Goal: Information Seeking & Learning: Learn about a topic

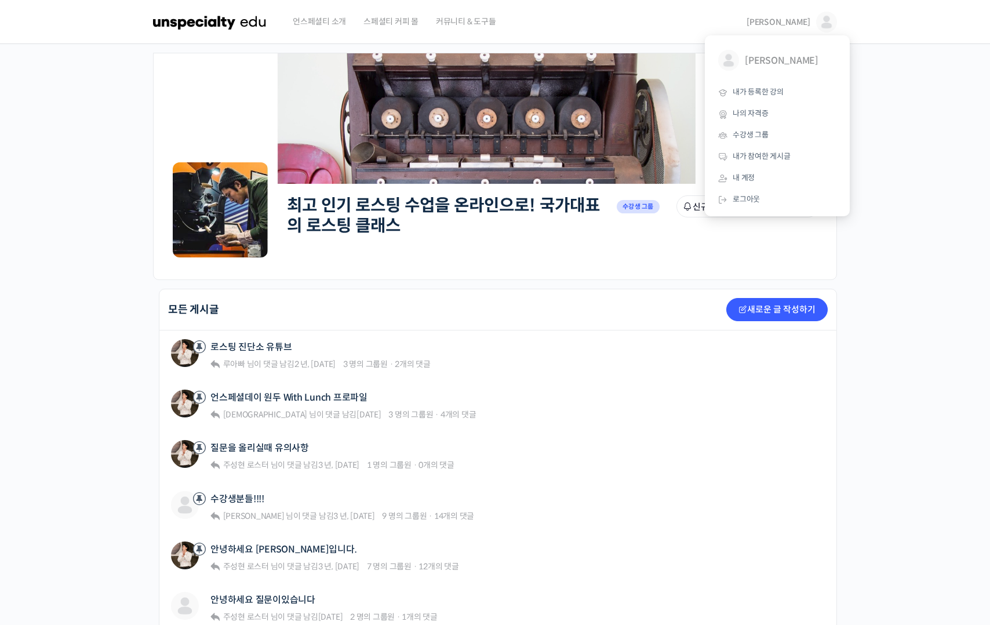
click at [206, 31] on img at bounding box center [210, 22] width 114 height 35
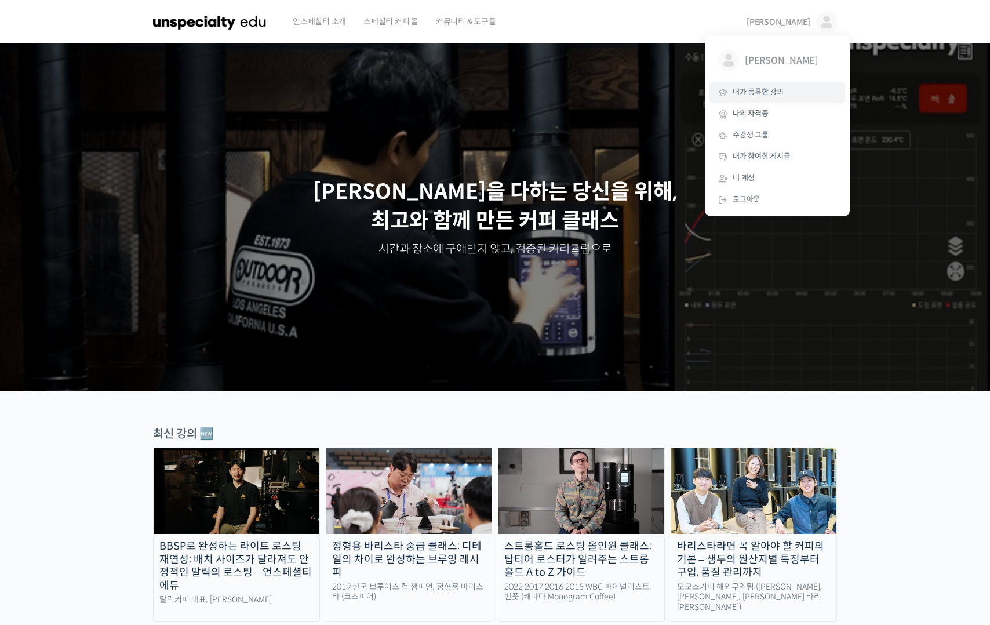
click at [766, 92] on span "내가 등록한 강의" at bounding box center [758, 92] width 51 height 10
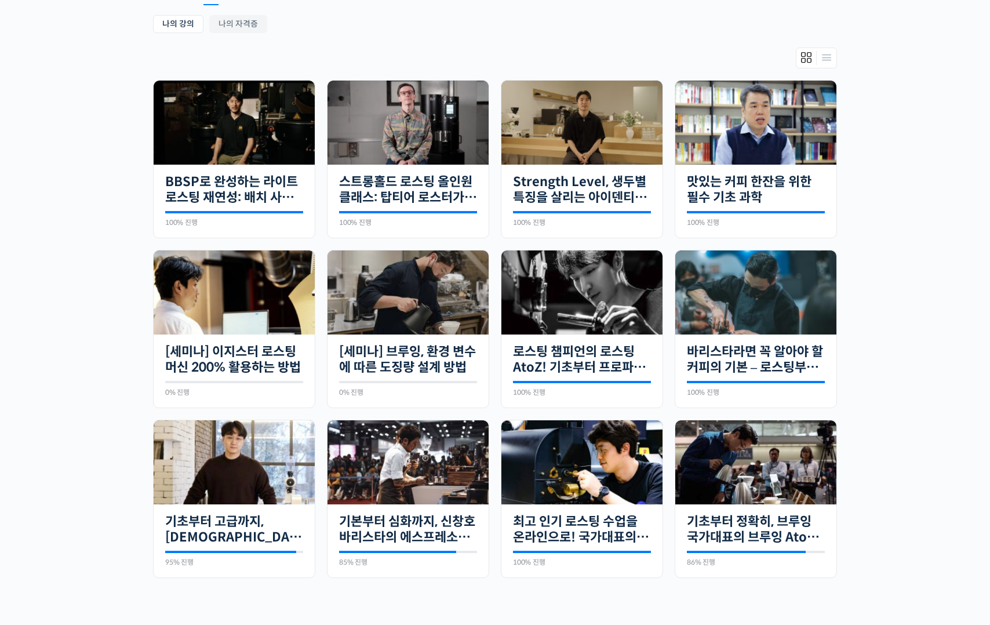
scroll to position [239, 0]
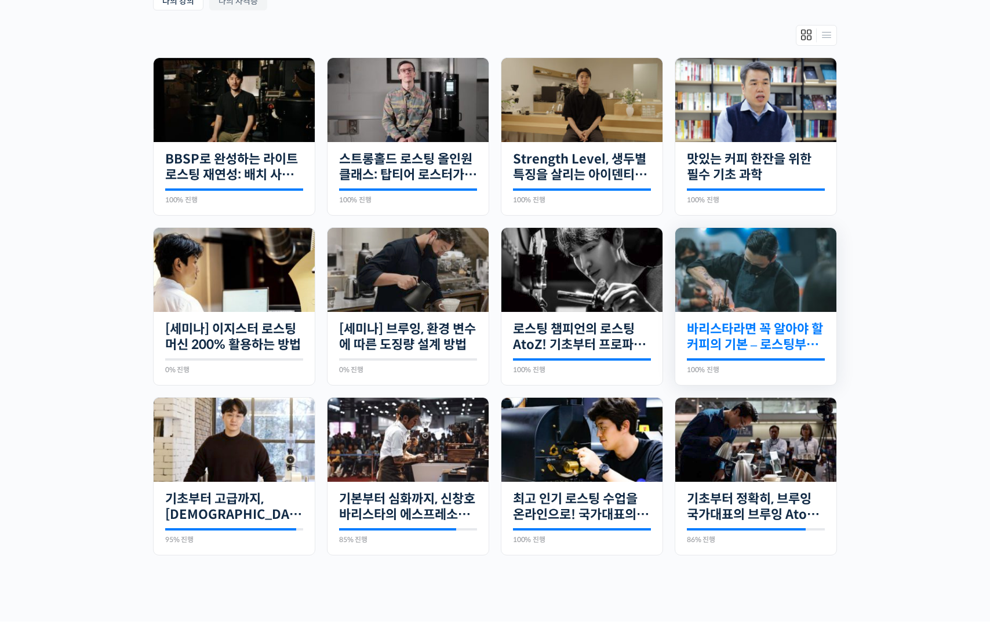
click at [729, 339] on link "바리스타라면 꼭 알아야 할 커피의 기본 – 로스팅부터 에스프레소까지" at bounding box center [756, 337] width 138 height 32
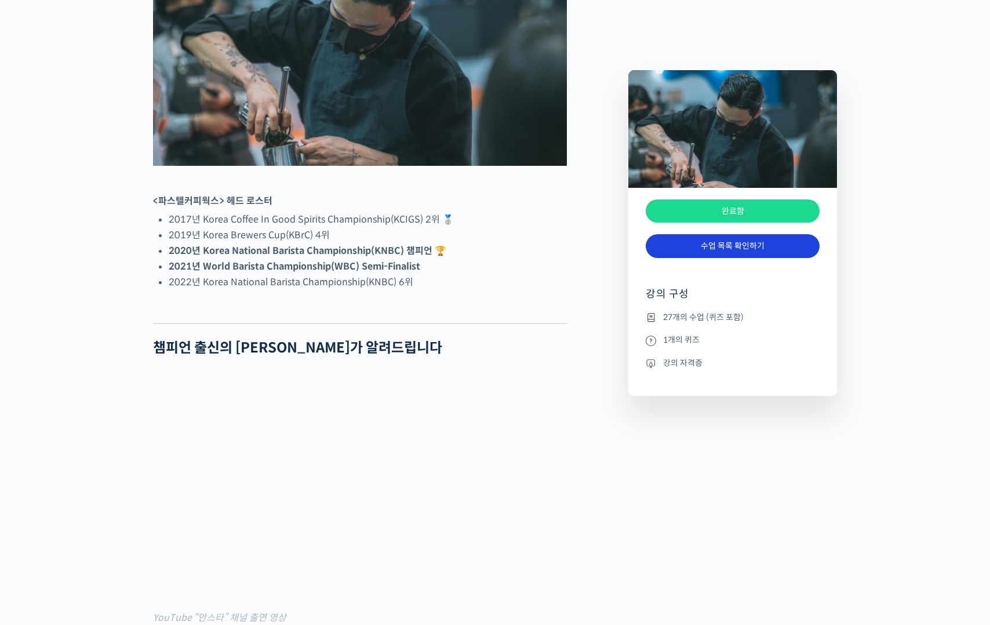
click at [704, 243] on link "수업 목록 확인하기" at bounding box center [733, 246] width 174 height 24
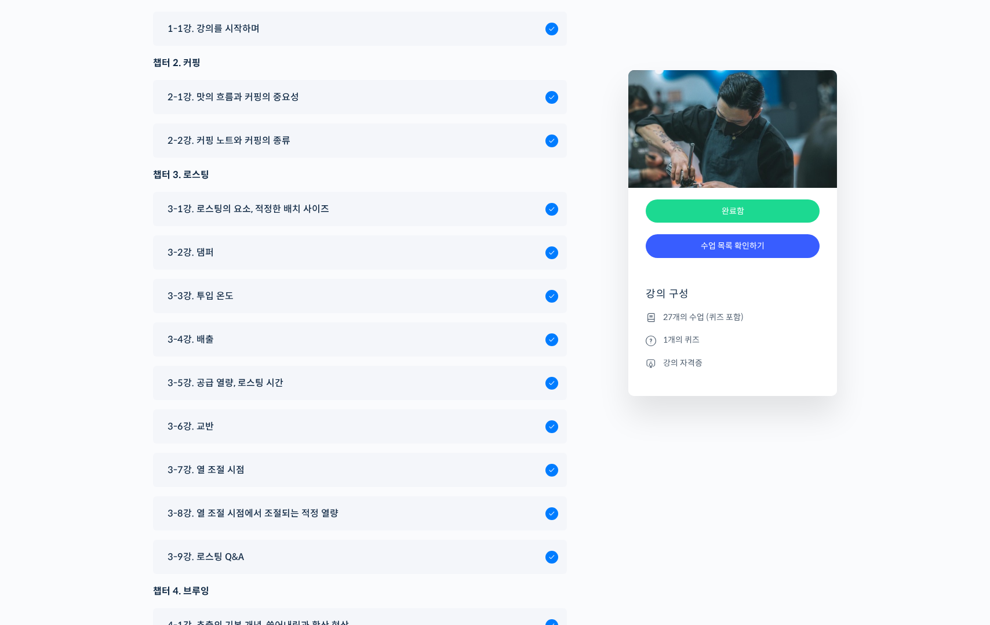
scroll to position [4997, 0]
click at [227, 287] on span "3-3강. 투입 온도" at bounding box center [201, 295] width 66 height 16
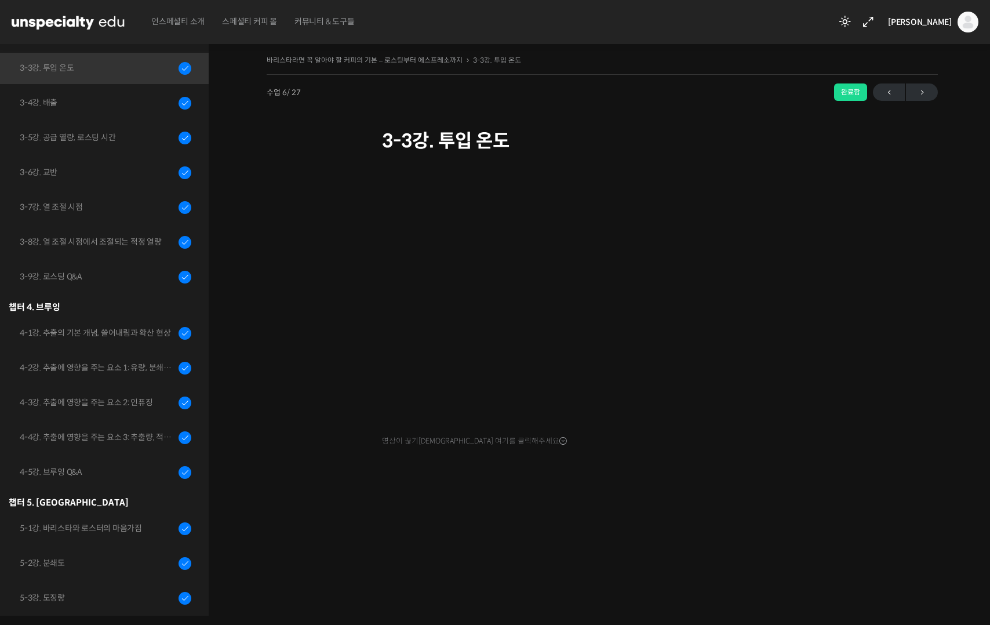
scroll to position [386, 0]
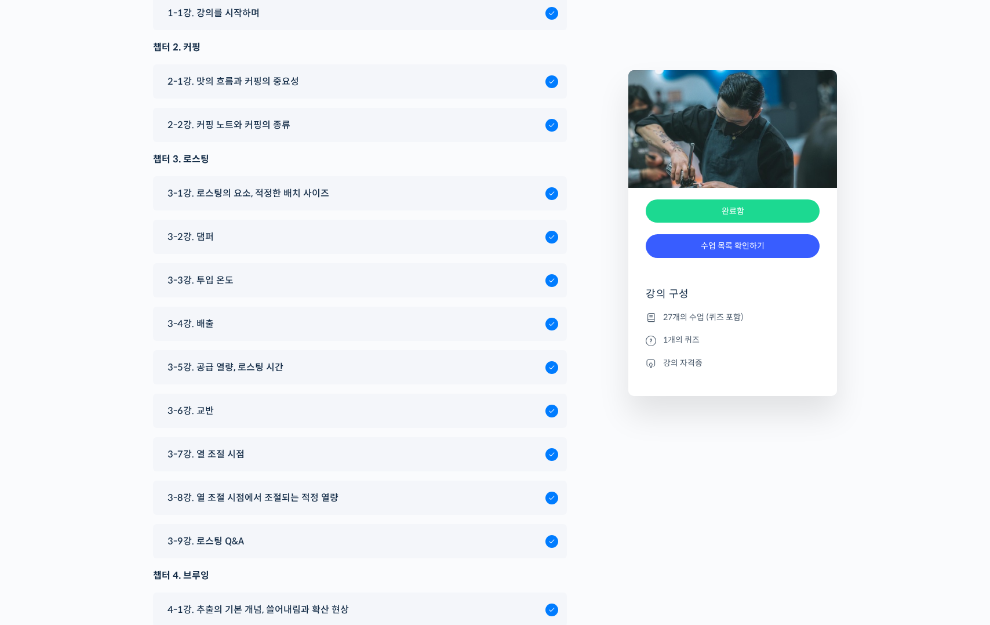
scroll to position [5010, 0]
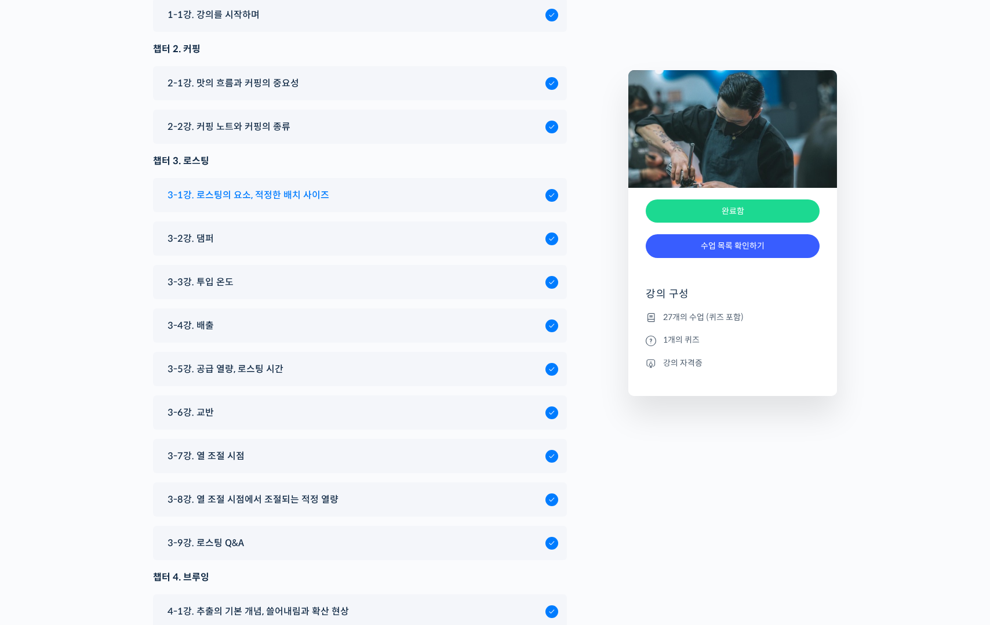
click at [326, 178] on div "3-1강. 로스팅의 요소, 적정한 배치 사이즈" at bounding box center [360, 195] width 414 height 34
click at [323, 187] on span "3-1강. 로스팅의 요소, 적정한 배치 사이즈" at bounding box center [249, 195] width 162 height 16
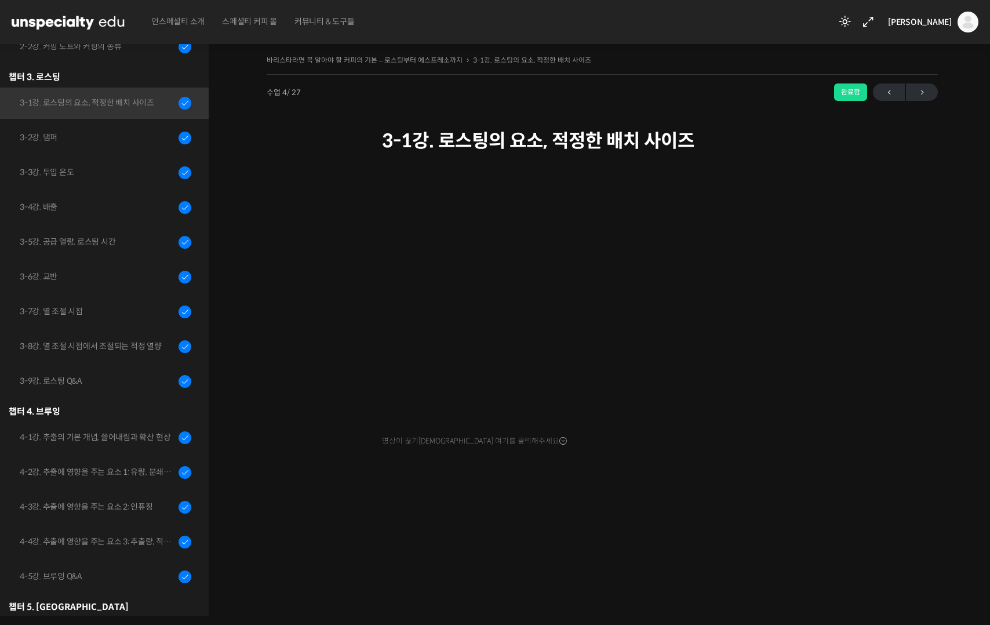
scroll to position [295, 0]
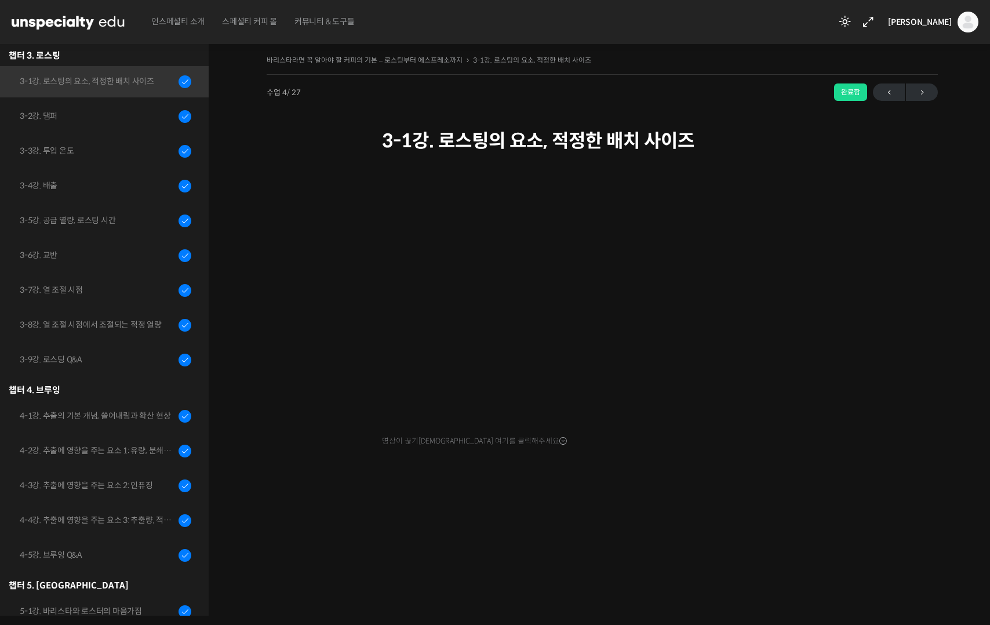
click at [724, 528] on div "바리스타라면 꼭 알아야 할 커피의 기본 – 로스팅부터 에스프레소까지 3-1강. 로스팅의 요소, 적정한 배치 사…" at bounding box center [602, 325] width 787 height 581
